Goal: Information Seeking & Learning: Learn about a topic

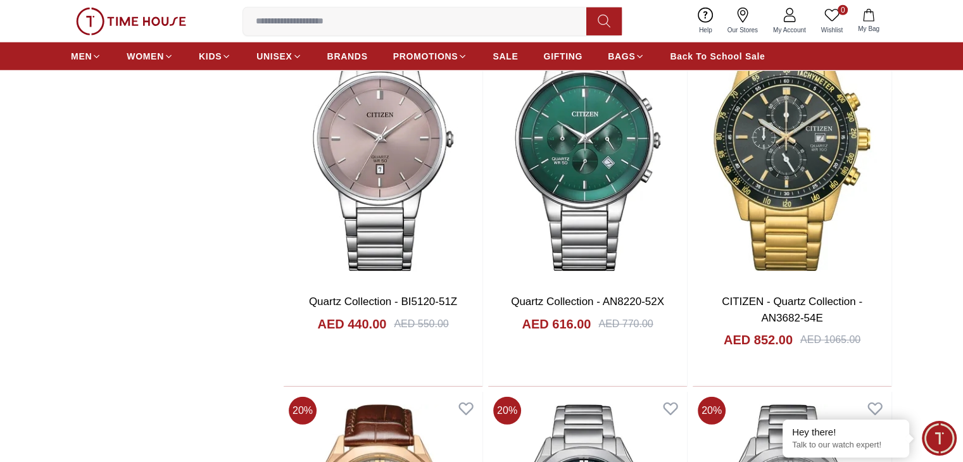
scroll to position [3556, 0]
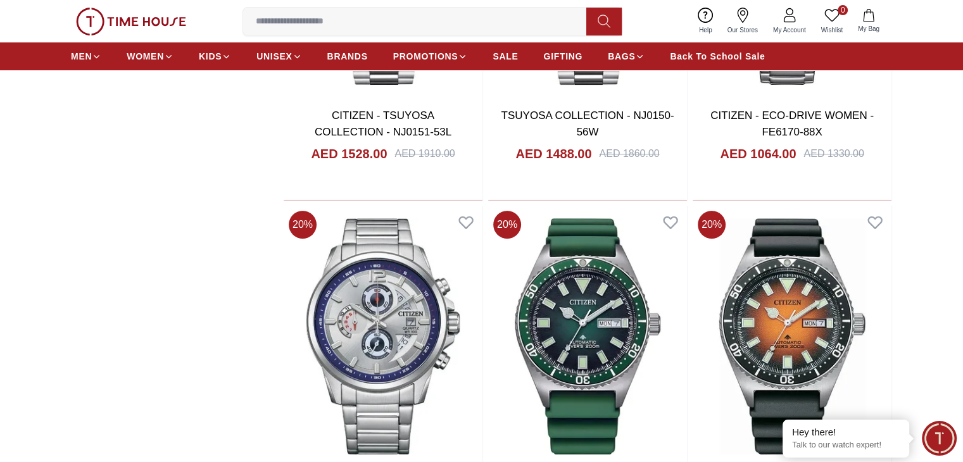
scroll to position [5298, 0]
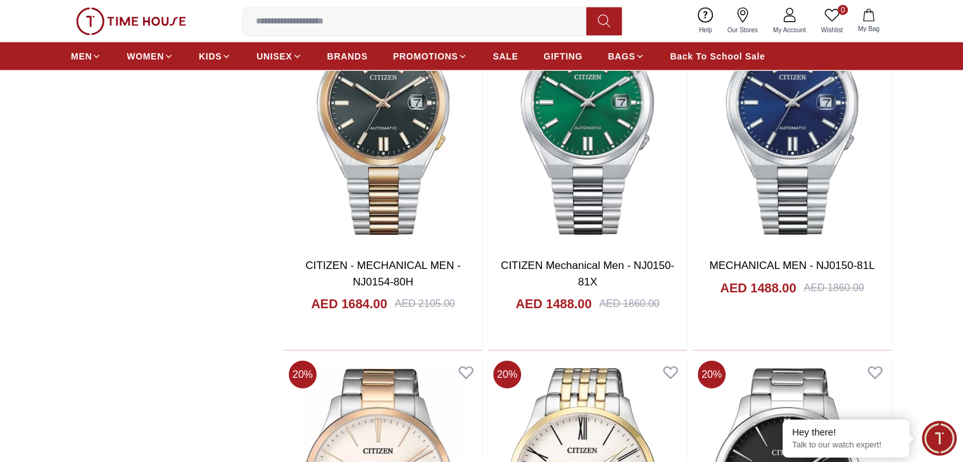
scroll to position [7842, 0]
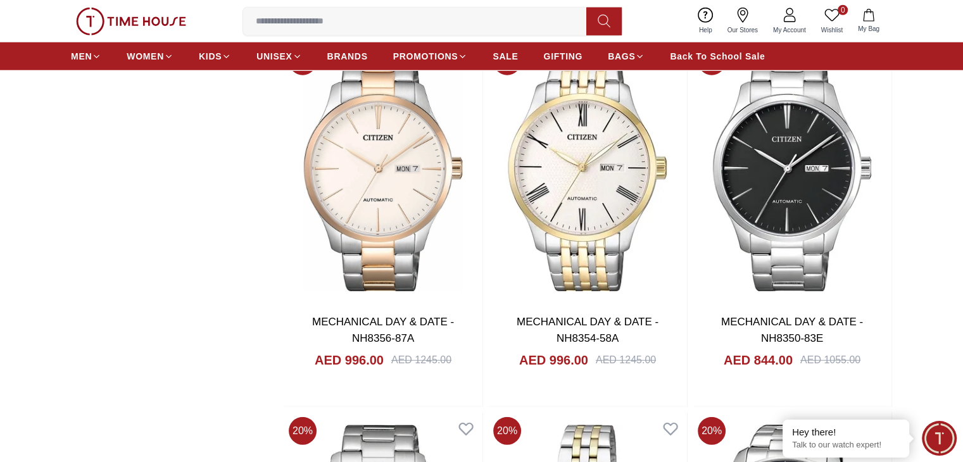
scroll to position [8314, 0]
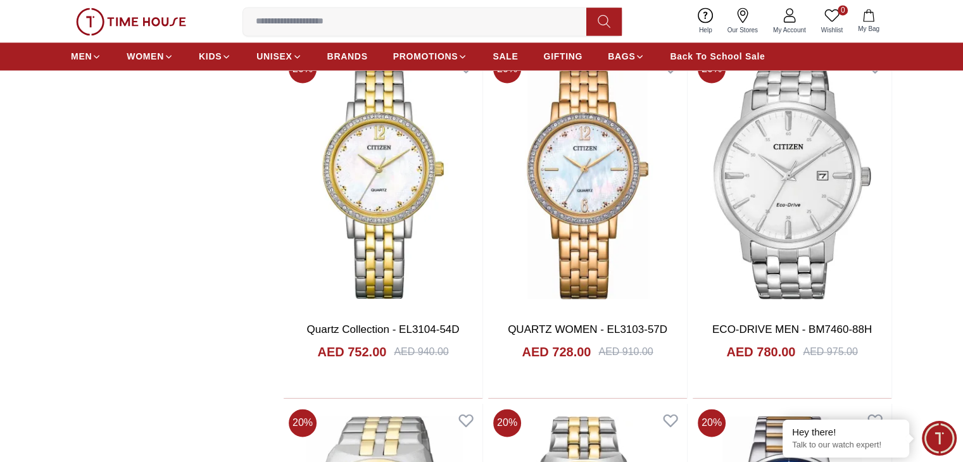
scroll to position [11575, 0]
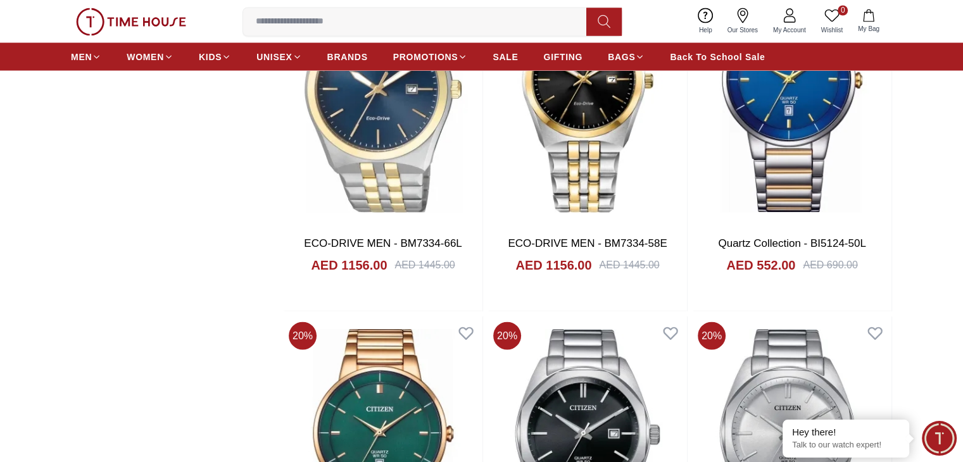
scroll to position [11984, 0]
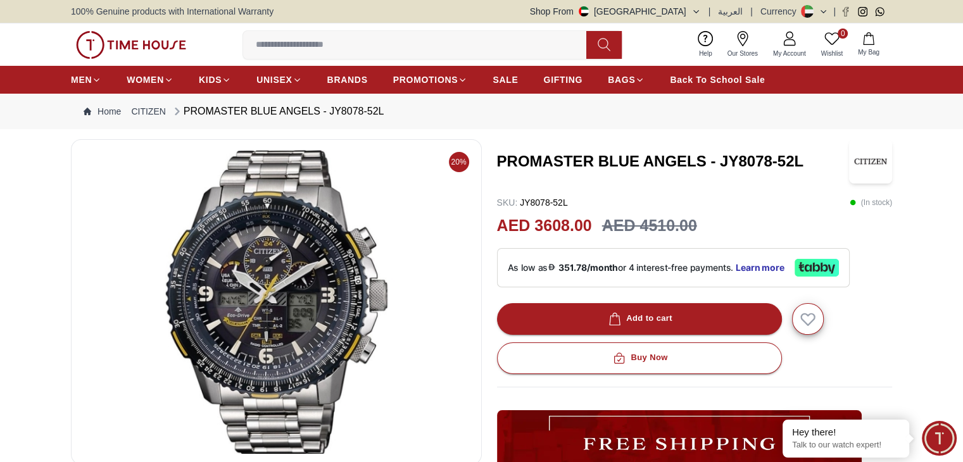
click at [251, 314] on img at bounding box center [276, 302] width 389 height 304
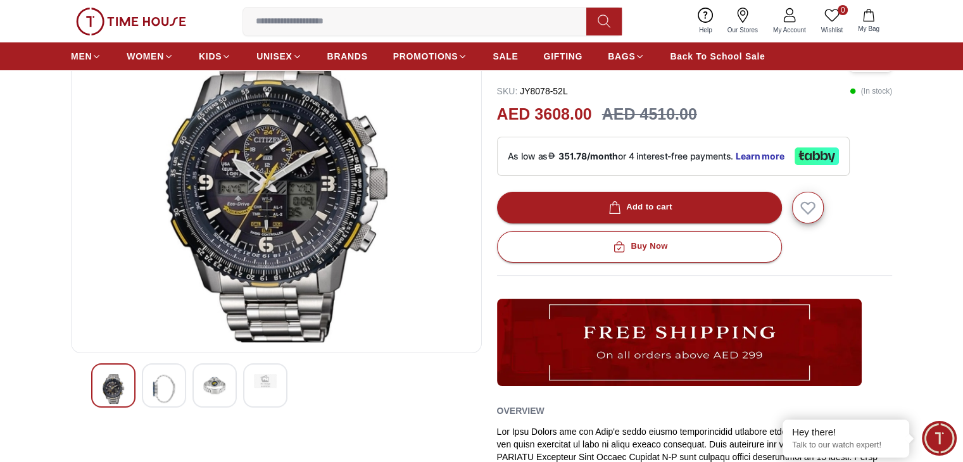
scroll to position [101, 0]
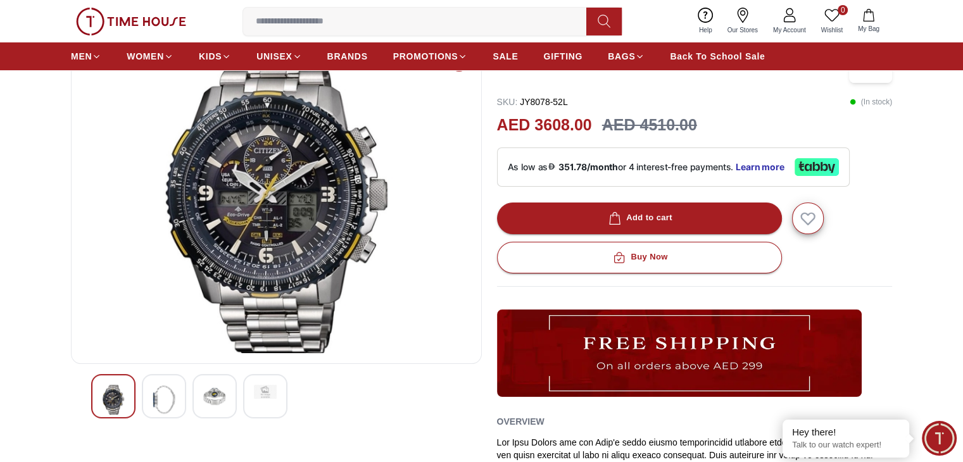
click at [163, 399] on img at bounding box center [164, 400] width 23 height 30
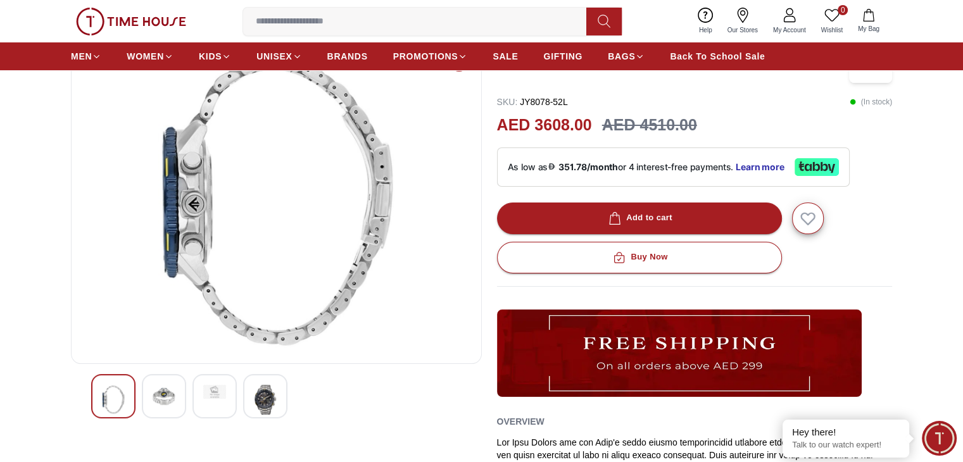
click at [213, 401] on div at bounding box center [214, 396] width 44 height 44
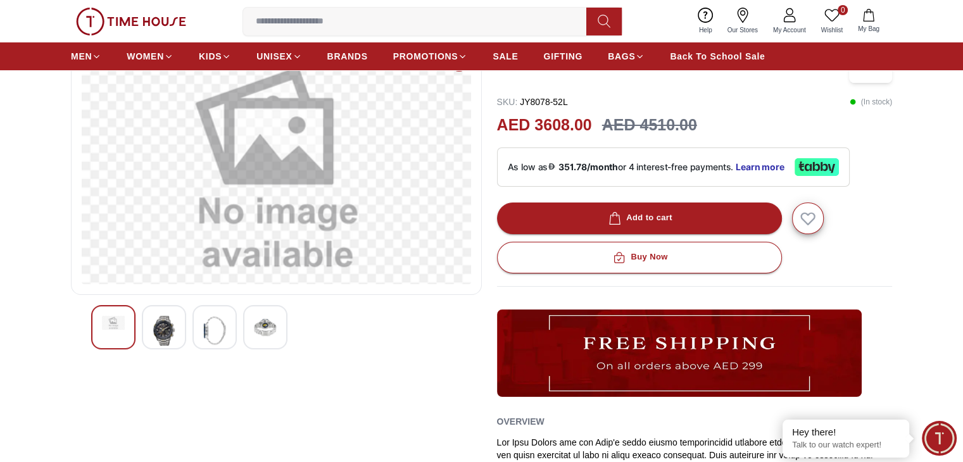
scroll to position [28, 0]
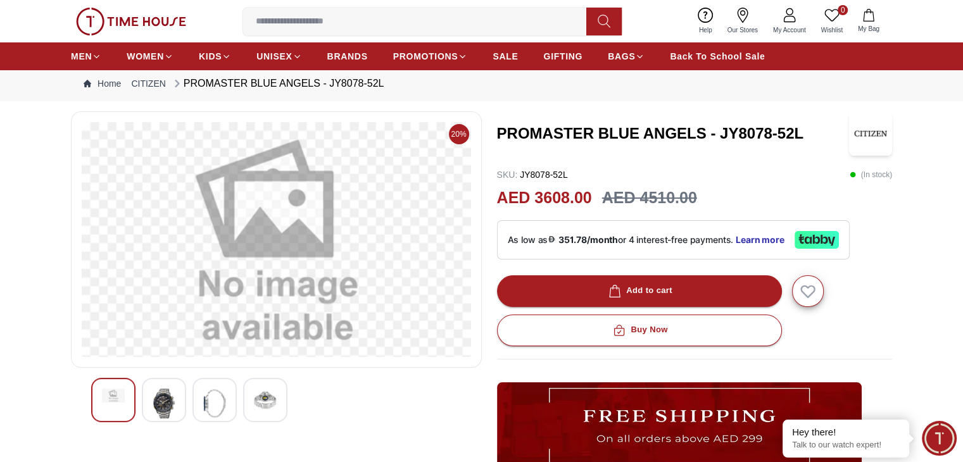
click at [256, 397] on img at bounding box center [265, 400] width 23 height 23
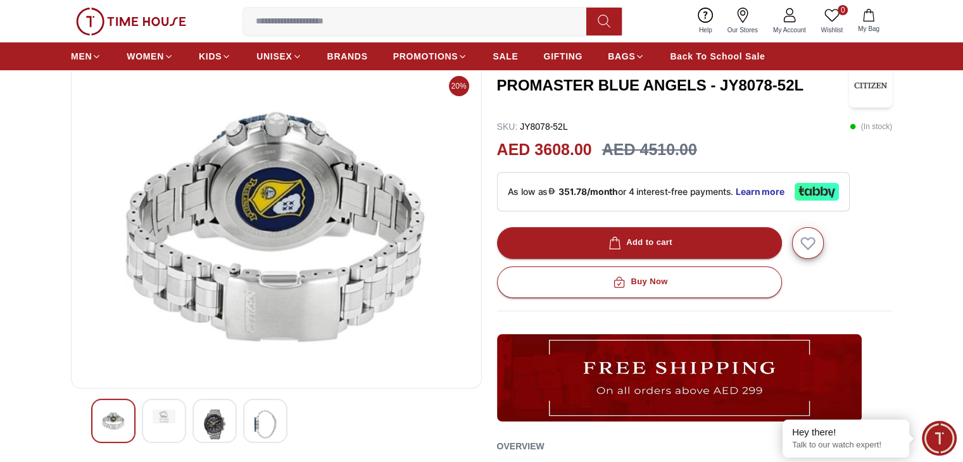
scroll to position [159, 0]
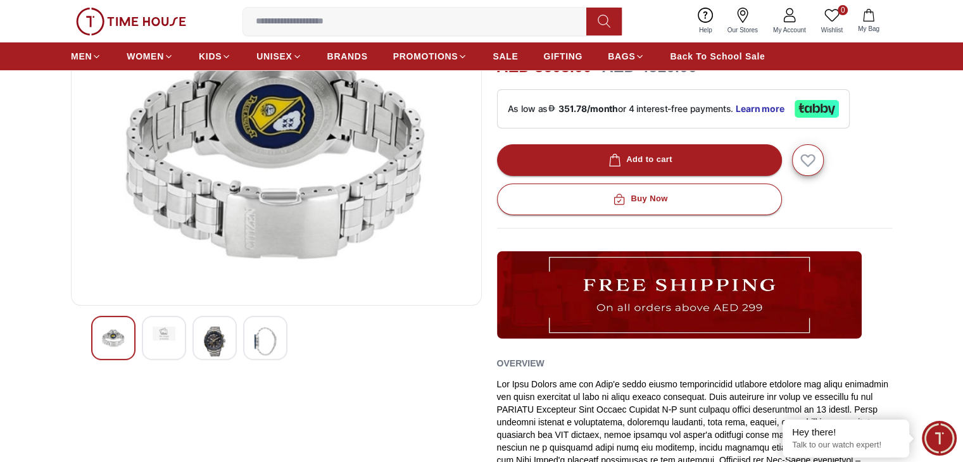
click at [258, 334] on img at bounding box center [265, 342] width 23 height 30
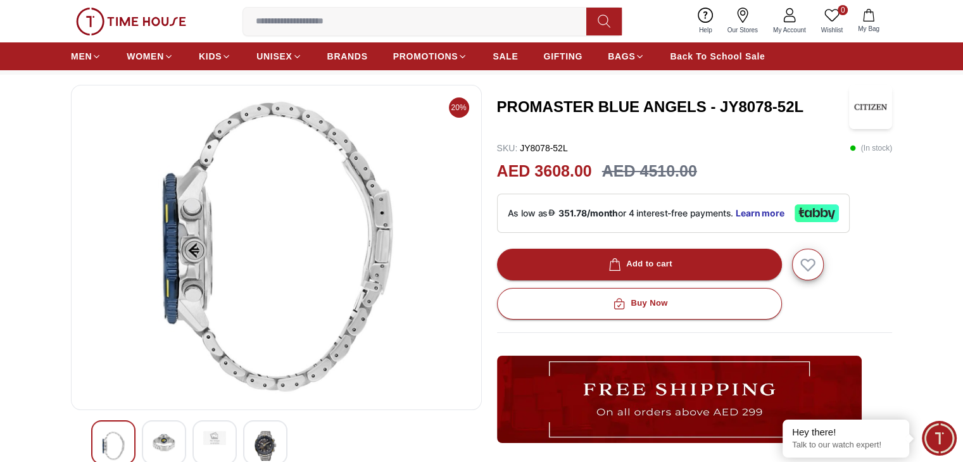
scroll to position [46, 0]
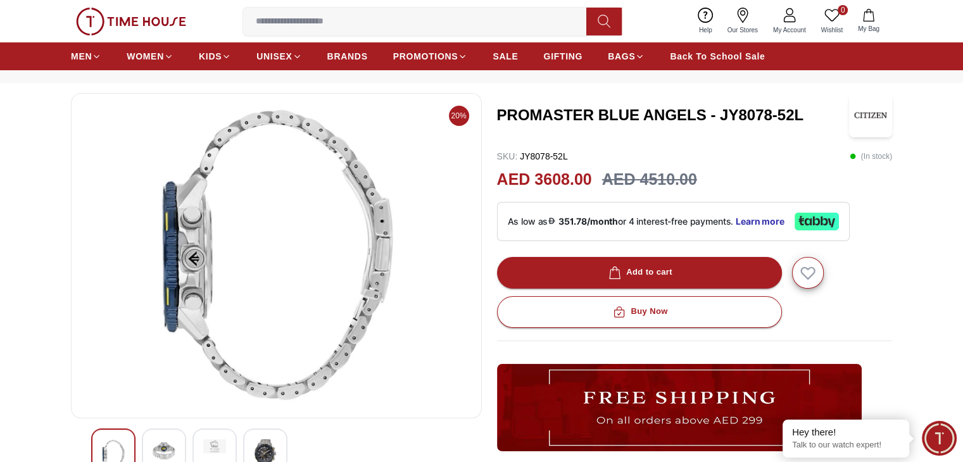
click at [213, 439] on img at bounding box center [214, 446] width 23 height 14
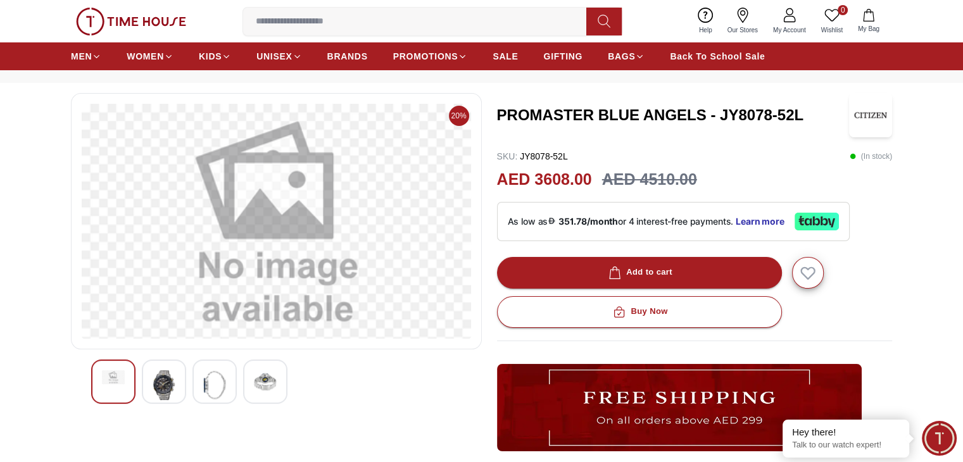
click at [170, 384] on img at bounding box center [164, 385] width 23 height 30
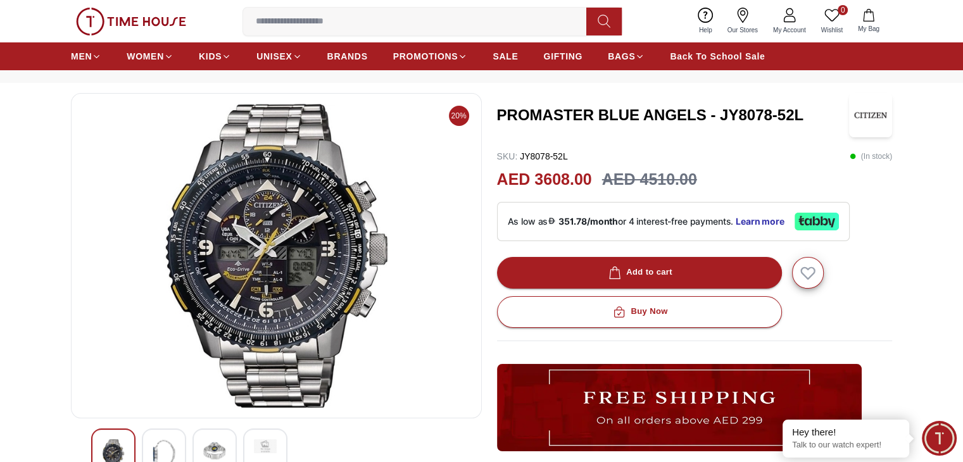
click at [245, 188] on img at bounding box center [276, 256] width 389 height 304
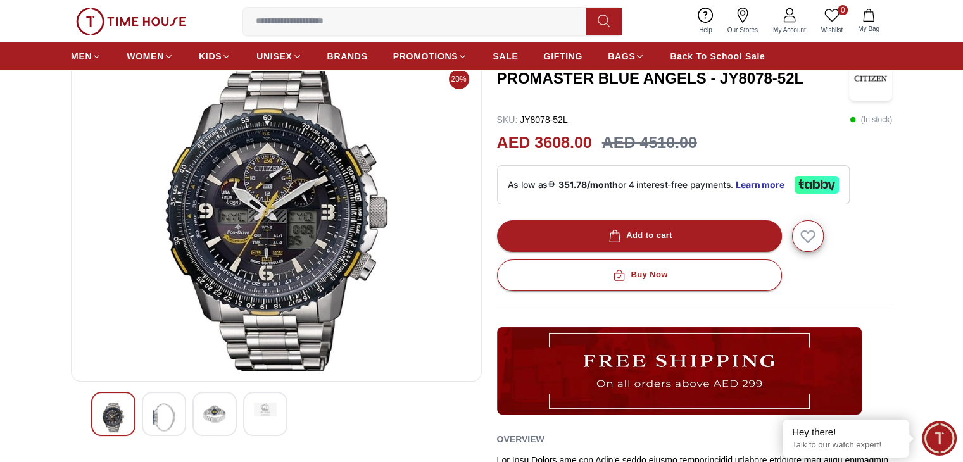
scroll to position [86, 0]
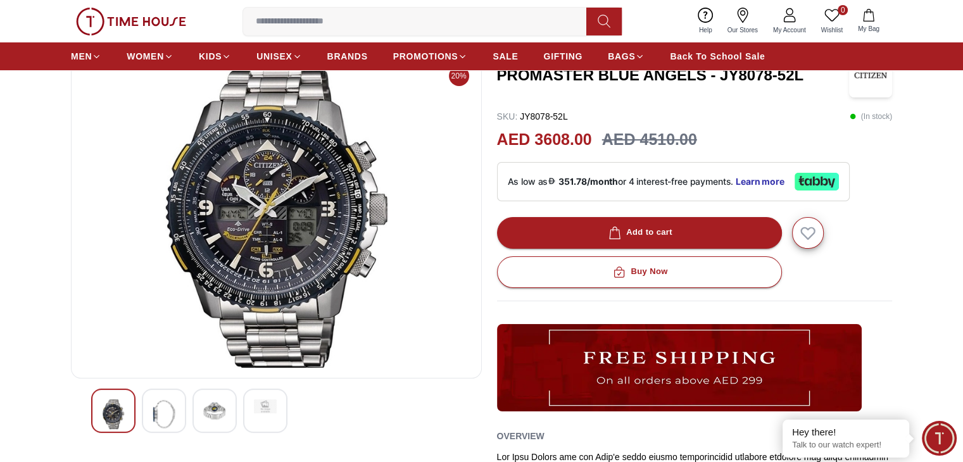
click at [167, 415] on img at bounding box center [164, 415] width 23 height 30
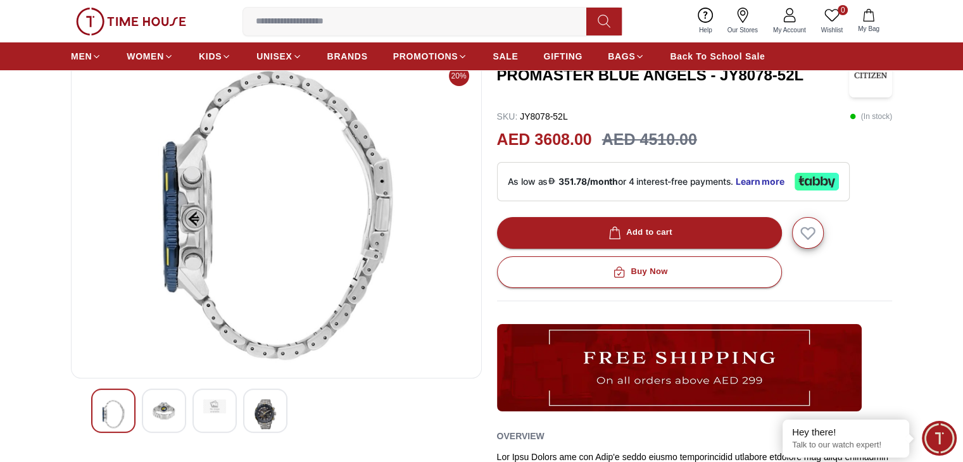
click at [276, 410] on img at bounding box center [265, 415] width 23 height 30
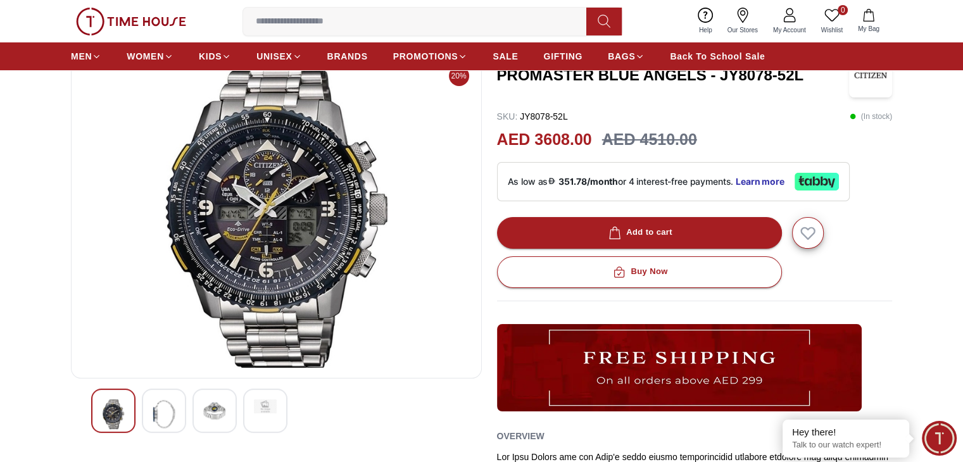
scroll to position [34, 0]
